Goal: Check status: Check status

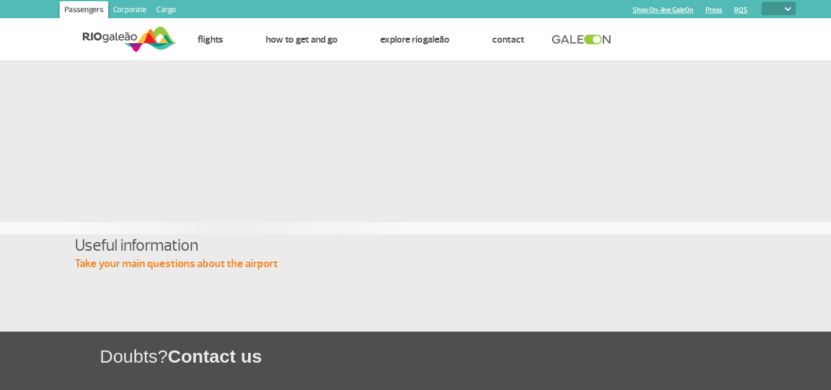
select select
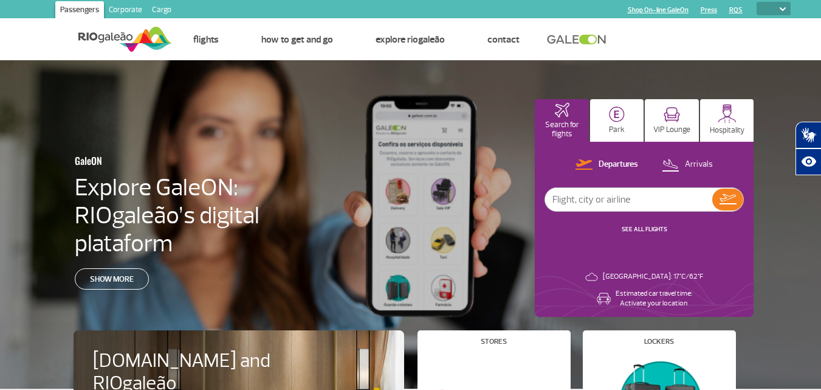
click at [652, 197] on input "text" at bounding box center [628, 199] width 167 height 23
click at [652, 227] on link "SEE ALL FLIGHTS" at bounding box center [645, 229] width 46 height 8
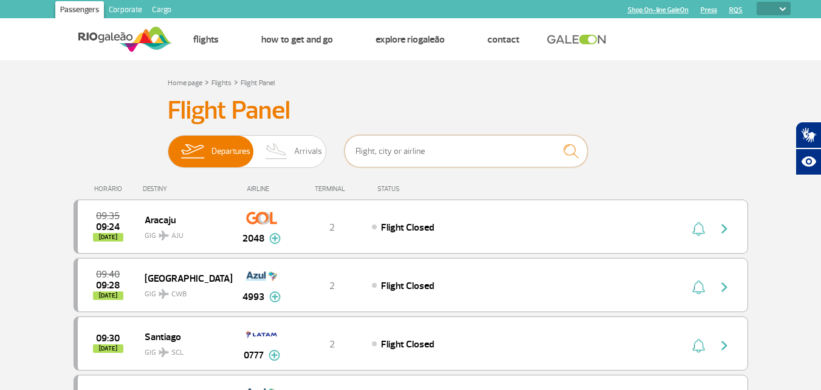
click at [508, 153] on input "text" at bounding box center [466, 151] width 243 height 32
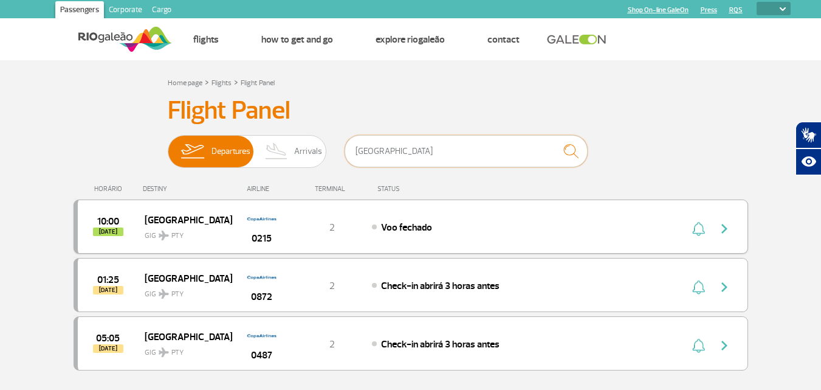
type input "[GEOGRAPHIC_DATA]"
click at [516, 234] on div "10:00 [DATE] Panama GIG PTY 0215 2 Voo fechado" at bounding box center [411, 226] width 675 height 54
click at [726, 229] on img "button" at bounding box center [724, 228] width 15 height 15
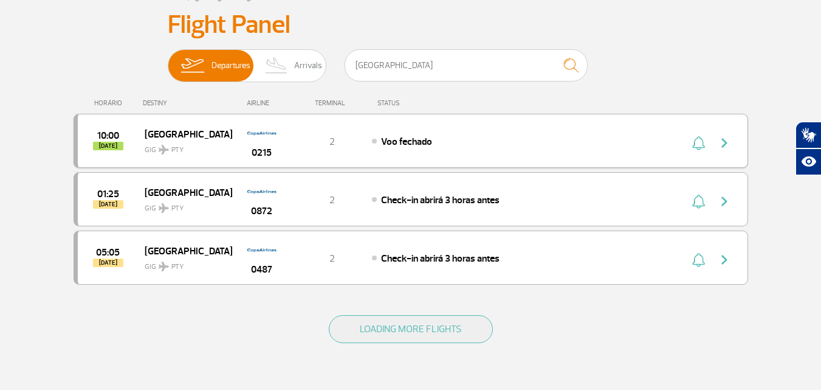
scroll to position [122, 0]
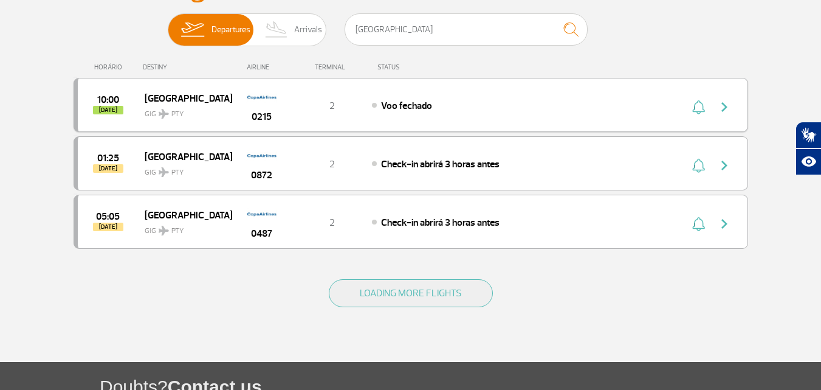
click at [118, 108] on span "[DATE]" at bounding box center [108, 110] width 30 height 9
click at [254, 114] on span "0215" at bounding box center [262, 116] width 20 height 15
